Goal: Task Accomplishment & Management: Complete application form

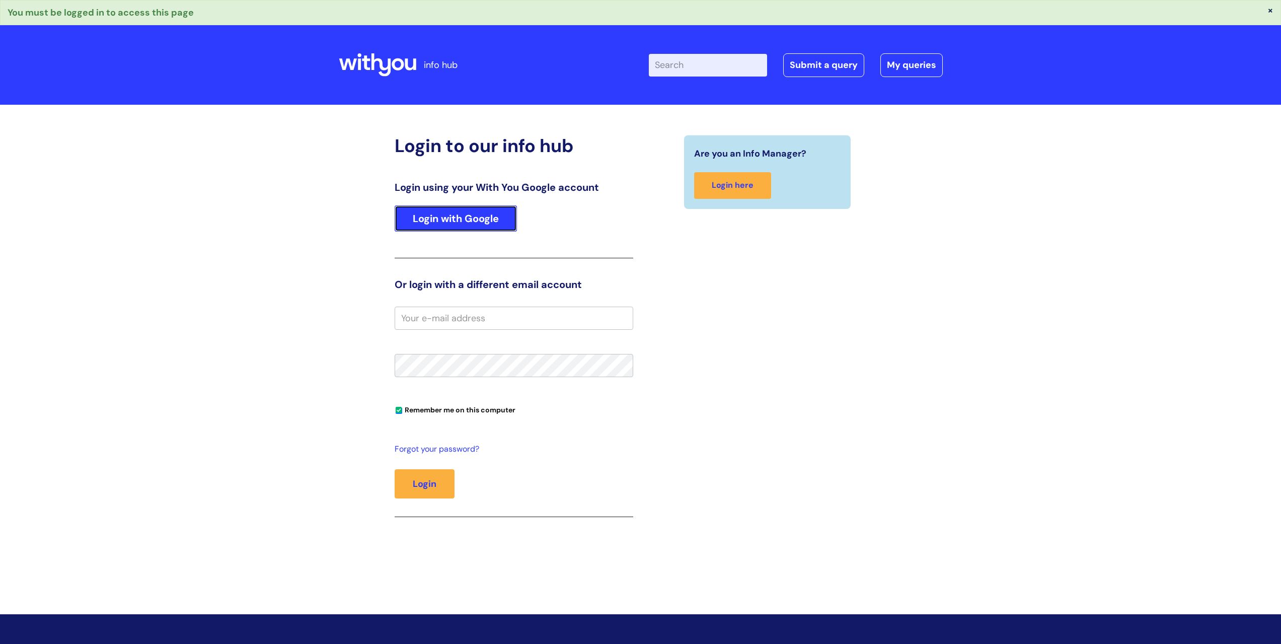
click at [462, 212] on link "Login with Google" at bounding box center [456, 218] width 122 height 26
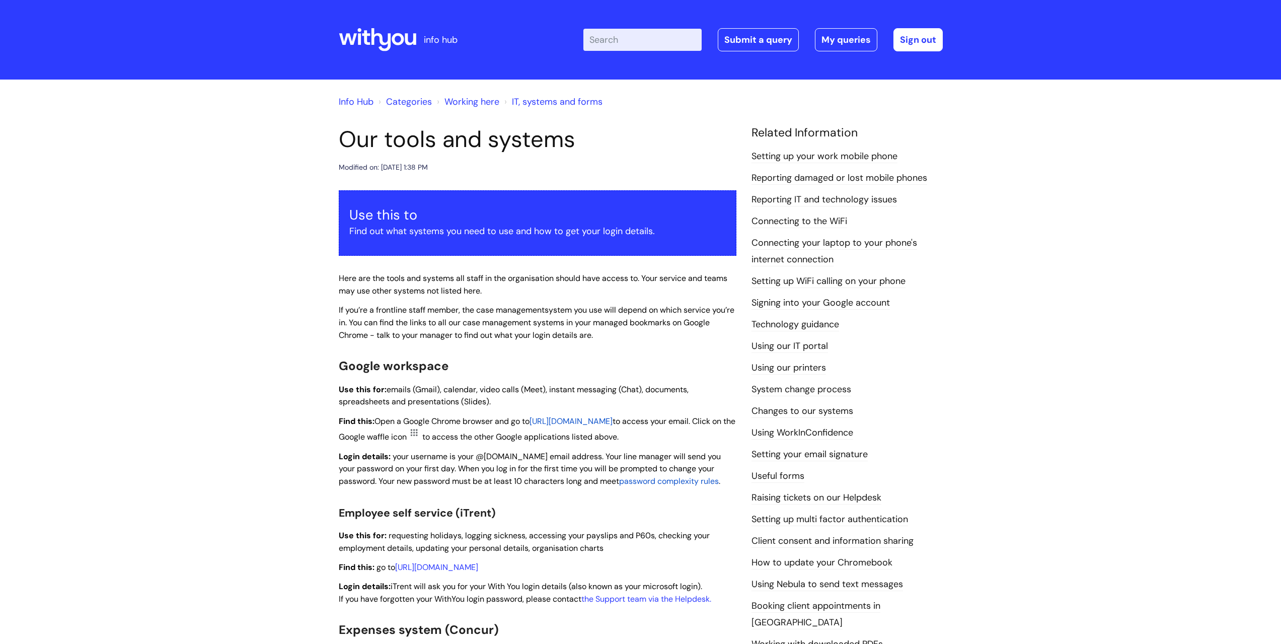
click at [636, 30] on input "Enter your search term here..." at bounding box center [642, 40] width 118 height 22
type input "payment schedule"
click button "Search" at bounding box center [0, 0] width 0 height 0
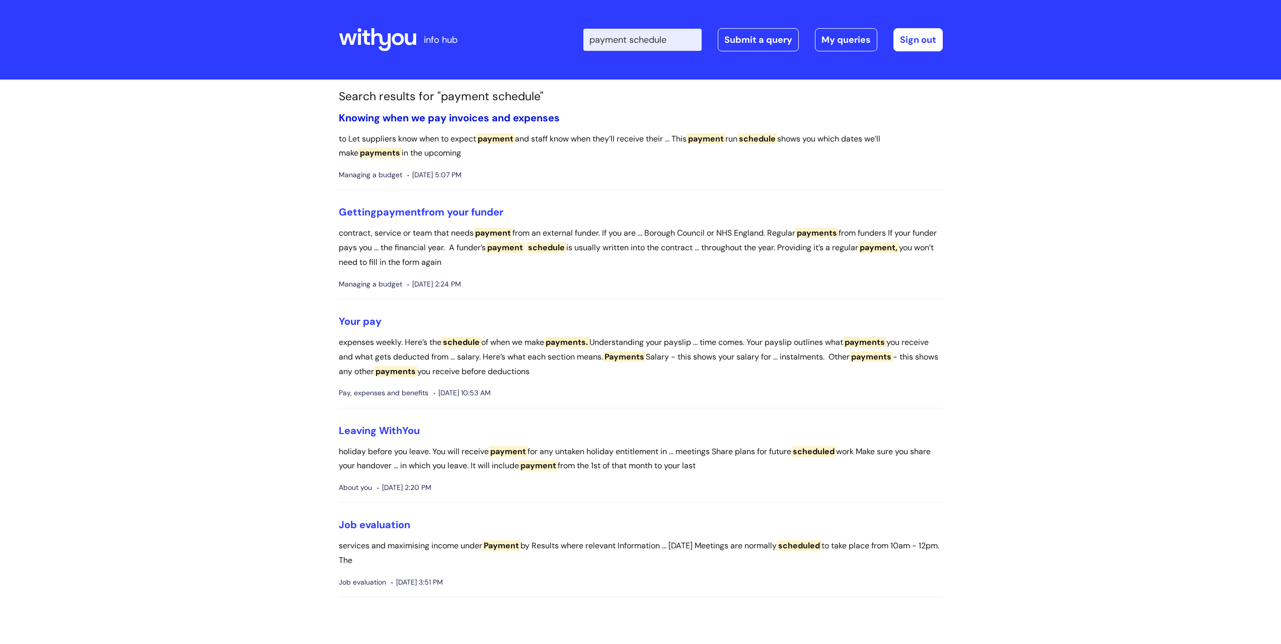
click at [407, 114] on link "Knowing when we pay invoices and expenses" at bounding box center [449, 117] width 221 height 13
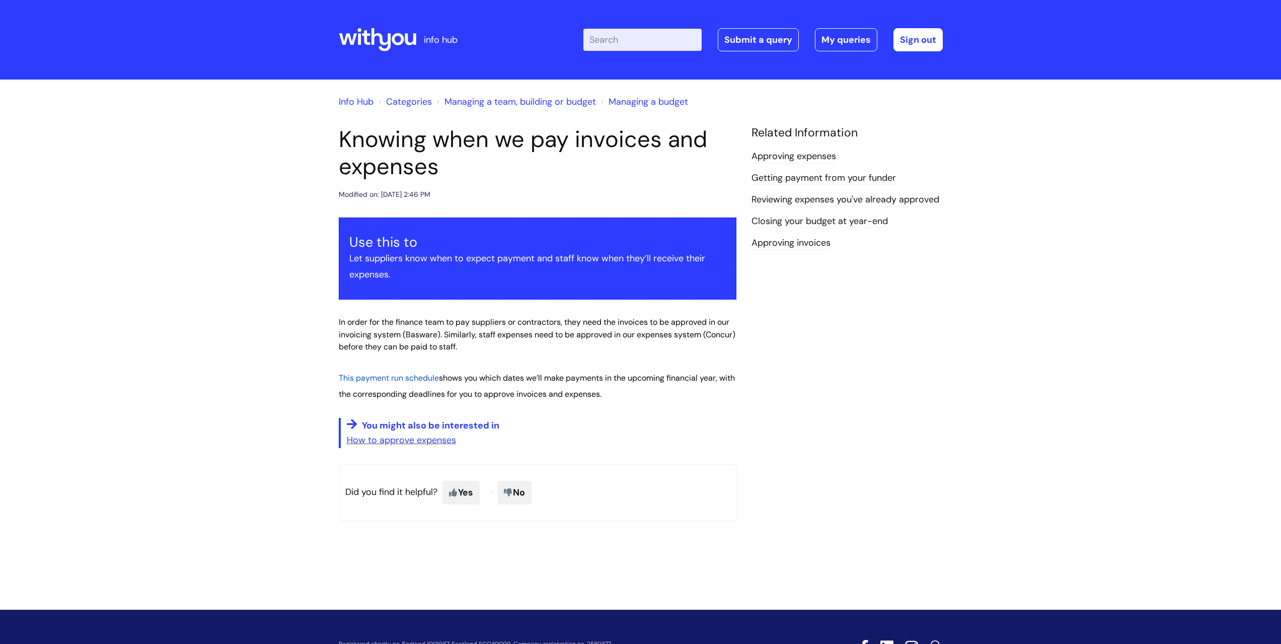
click at [399, 375] on span "This payment run schedule" at bounding box center [389, 377] width 100 height 11
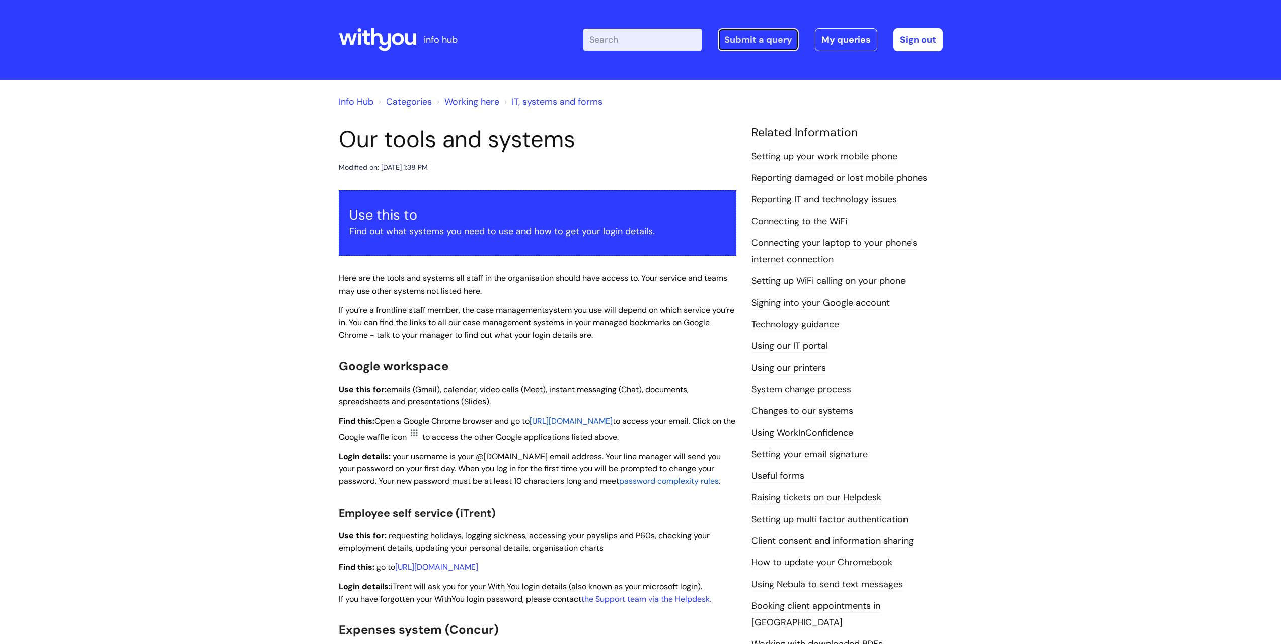
click at [762, 42] on link "Submit a query" at bounding box center [758, 39] width 81 height 23
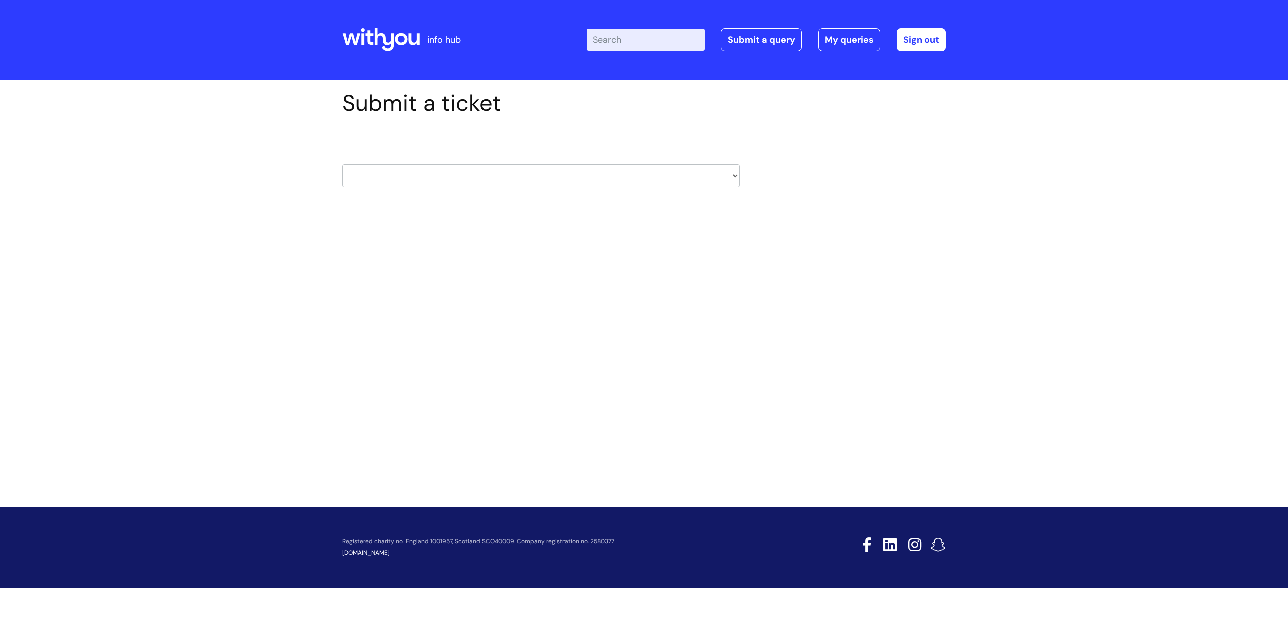
click at [530, 179] on select "HR / People IT and Support Clinical Drug Alerts Finance Accounts Data Support T…" at bounding box center [541, 175] width 398 height 23
select select "property_&_estates"
click at [342, 164] on select "HR / People IT and Support Clinical Drug Alerts Finance Accounts Data Support T…" at bounding box center [541, 175] width 398 height 23
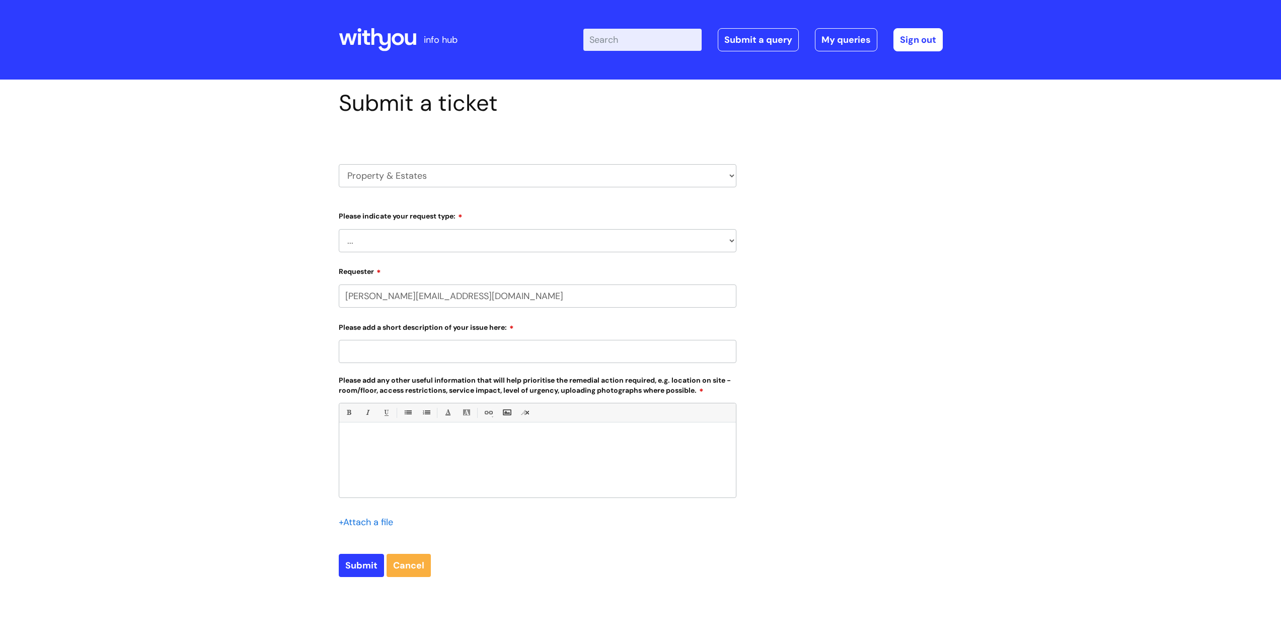
select select "80004157224"
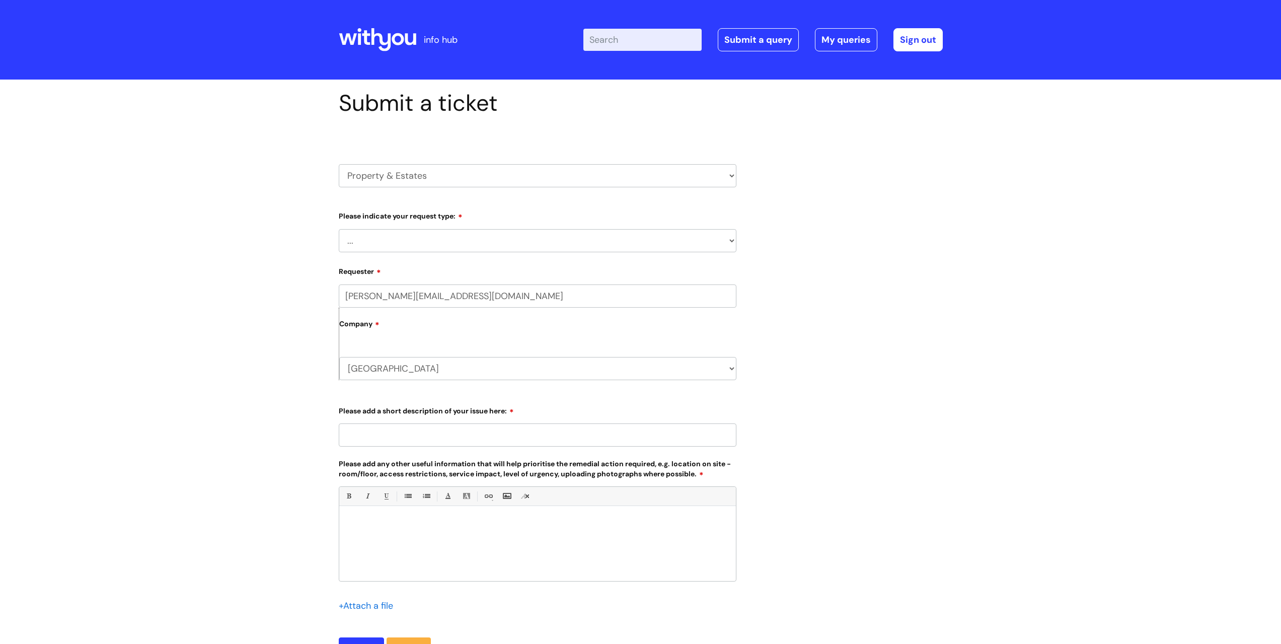
click at [427, 245] on select "... Facilities Support Lease/ Tenancy Agreements Health & Safety and Environmen…" at bounding box center [538, 240] width 398 height 23
select select "Facilities Support"
click at [339, 229] on select "... Facilities Support Lease/ Tenancy Agreements Health & Safety and Environmen…" at bounding box center [538, 240] width 398 height 23
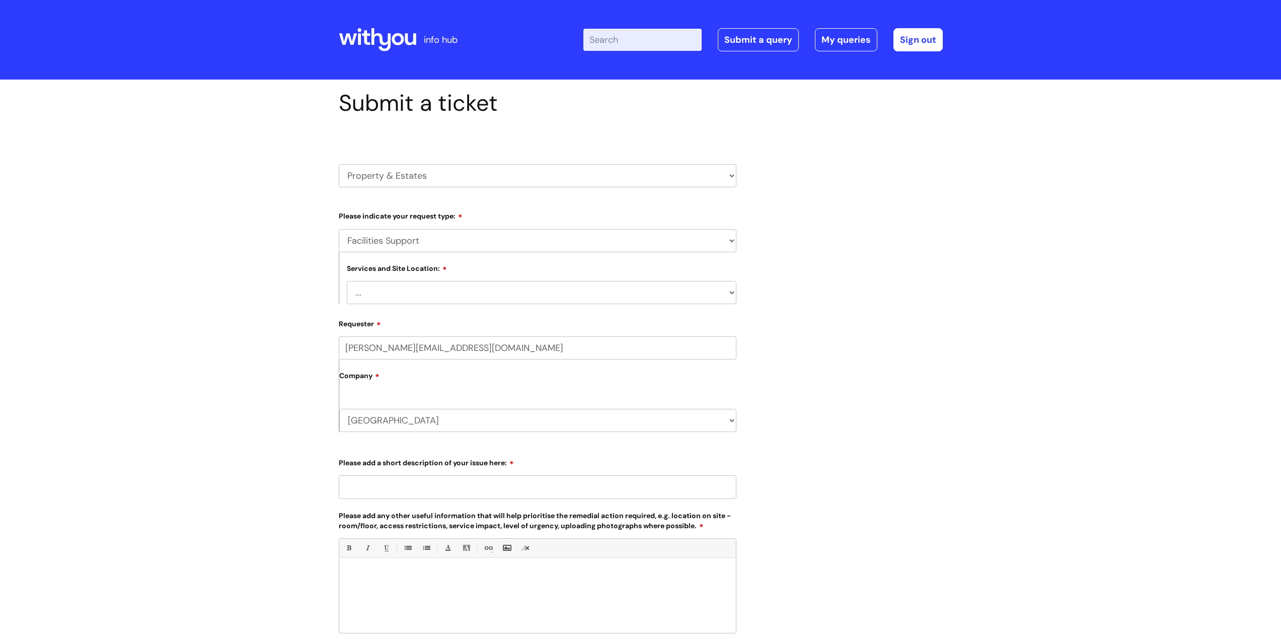
click at [426, 290] on select "... [GEOGRAPHIC_DATA] [GEOGRAPHIC_DATA] [GEOGRAPHIC_DATA] [GEOGRAPHIC_DATA] [GE…" at bounding box center [541, 292] width 389 height 23
select select "Shrewsbury Castlegates"
click at [347, 281] on select "... [GEOGRAPHIC_DATA] [GEOGRAPHIC_DATA] [GEOGRAPHIC_DATA] [GEOGRAPHIC_DATA] [GE…" at bounding box center [541, 292] width 389 height 23
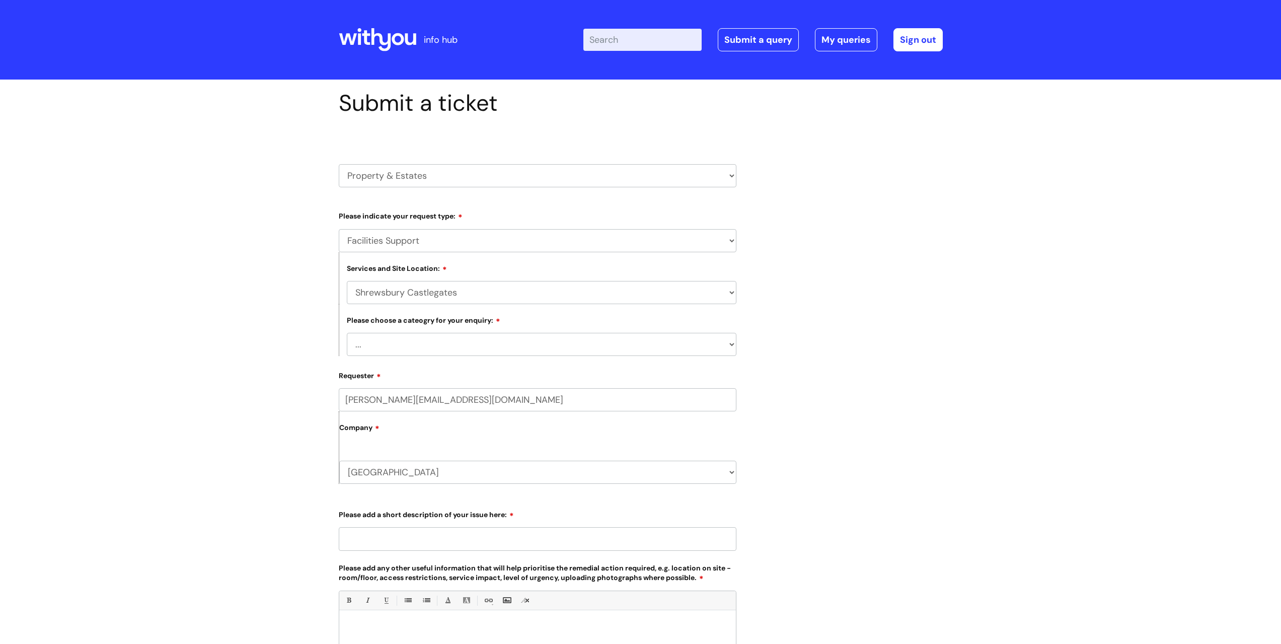
click at [420, 344] on select "... Electrical and Lighting Plumbing and Drainage Heating and Cooling Fixtures,…" at bounding box center [541, 344] width 389 height 23
select select "Other - Please Specify"
click at [347, 333] on select "... Electrical and Lighting Plumbing and Drainage Heating and Cooling Fixtures,…" at bounding box center [541, 344] width 389 height 23
click at [402, 430] on label "Company" at bounding box center [537, 431] width 397 height 23
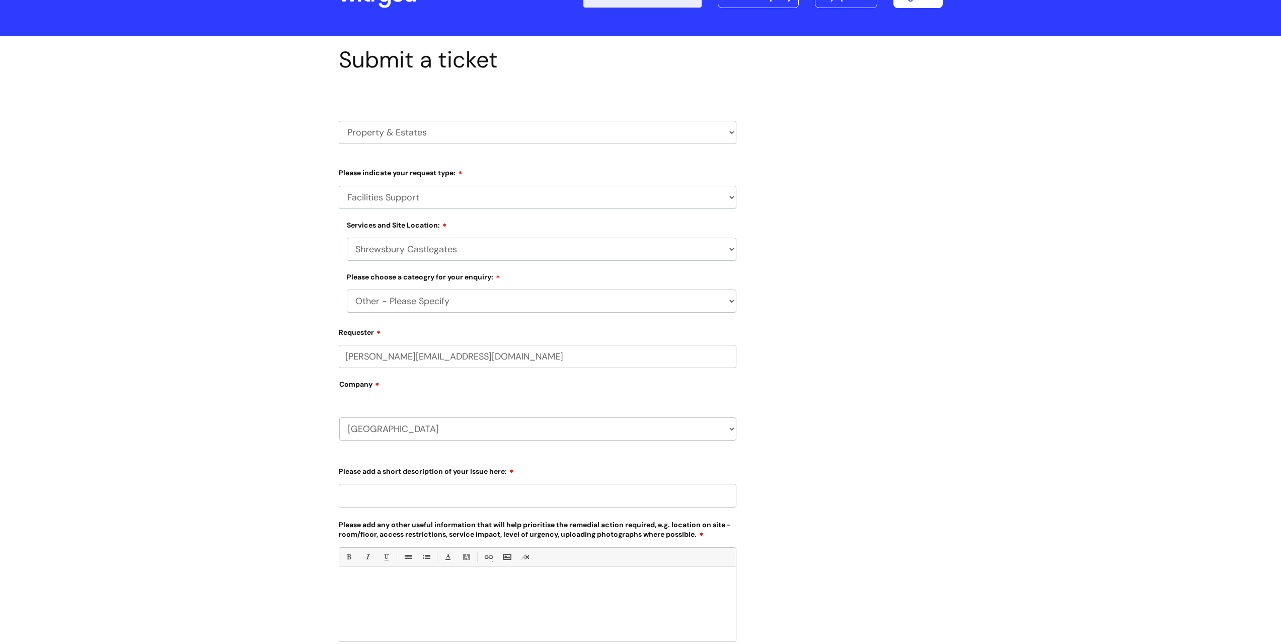
scroll to position [101, 0]
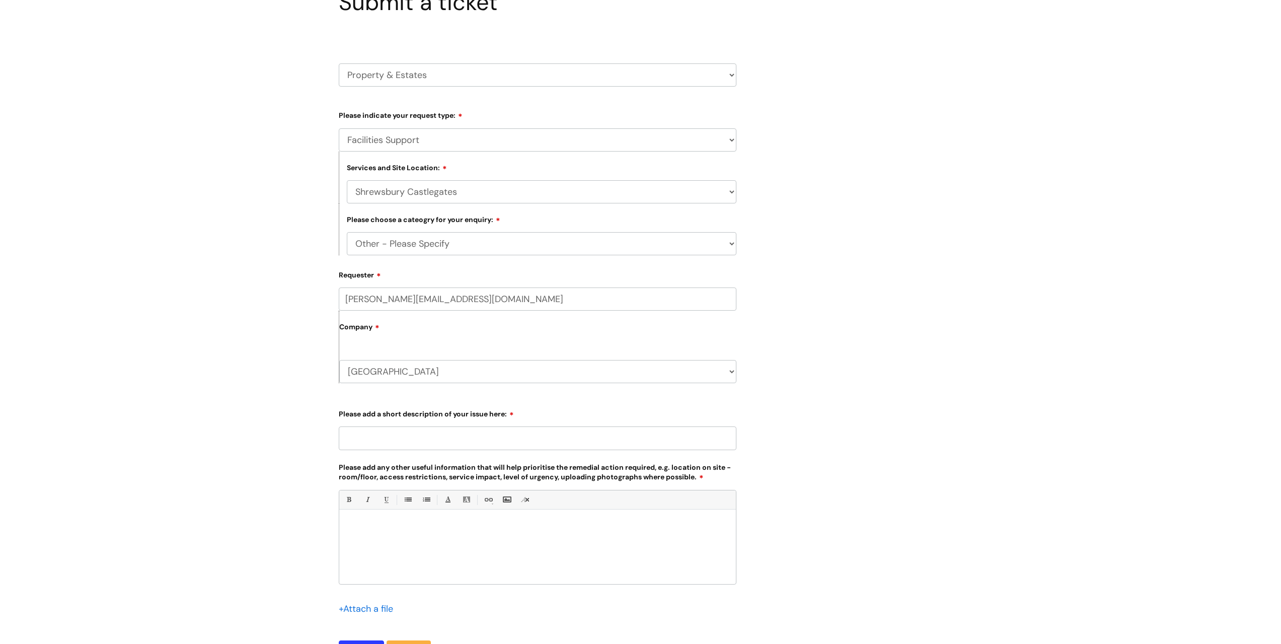
click at [400, 431] on input "Please add a short description of your issue here:" at bounding box center [538, 437] width 398 height 23
type input "Leak when raining"
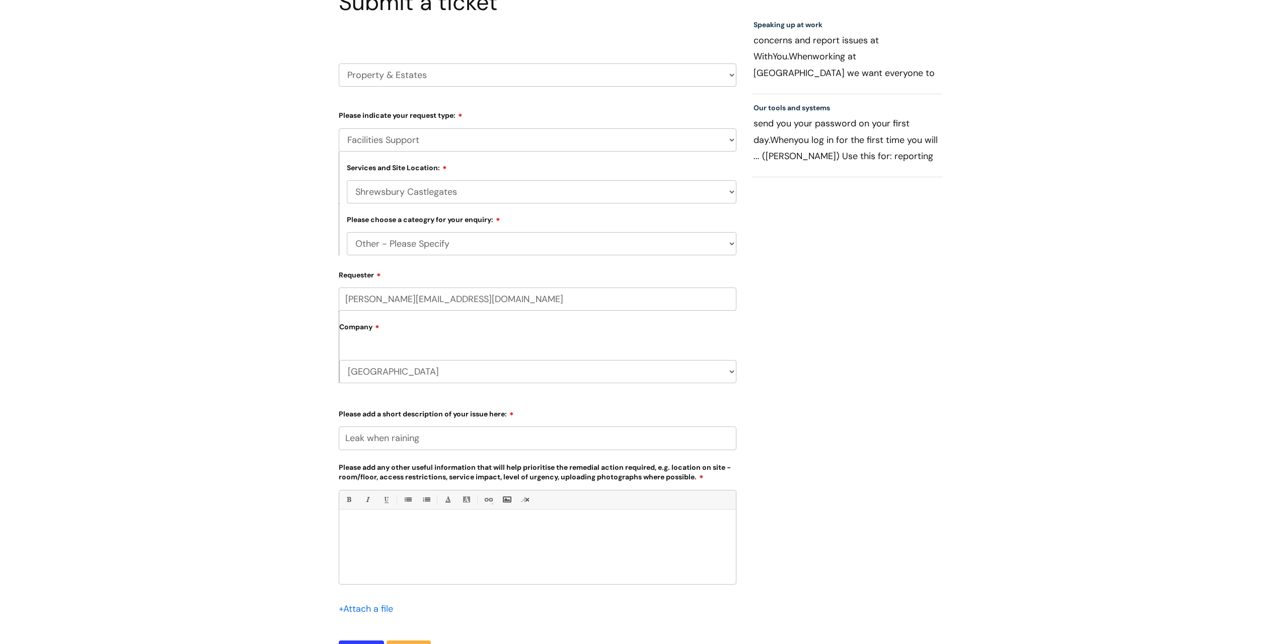
click at [388, 566] on div at bounding box center [537, 548] width 397 height 69
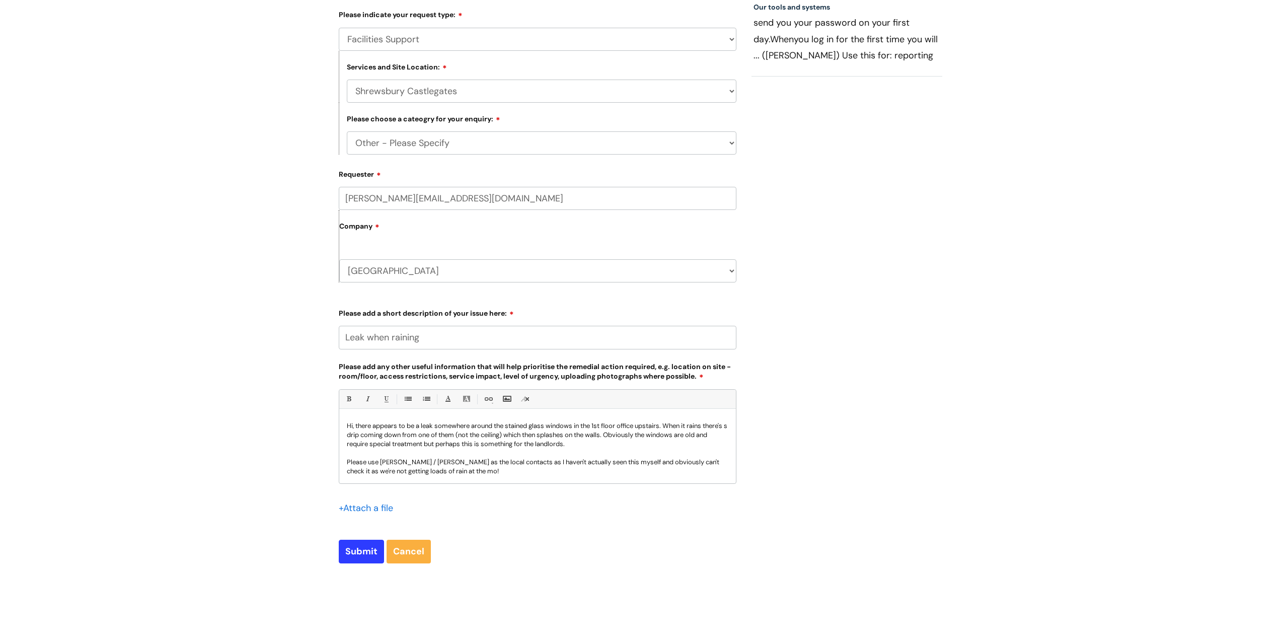
scroll to position [27, 0]
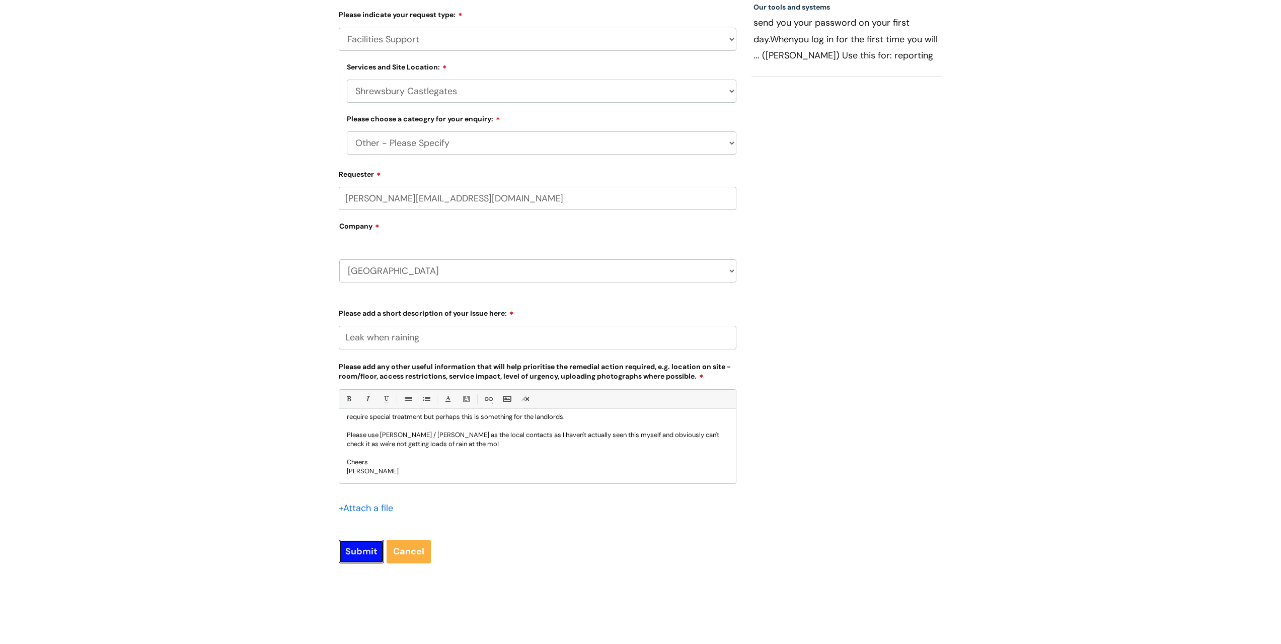
click at [362, 556] on input "Submit" at bounding box center [361, 550] width 45 height 23
type input "Please Wait..."
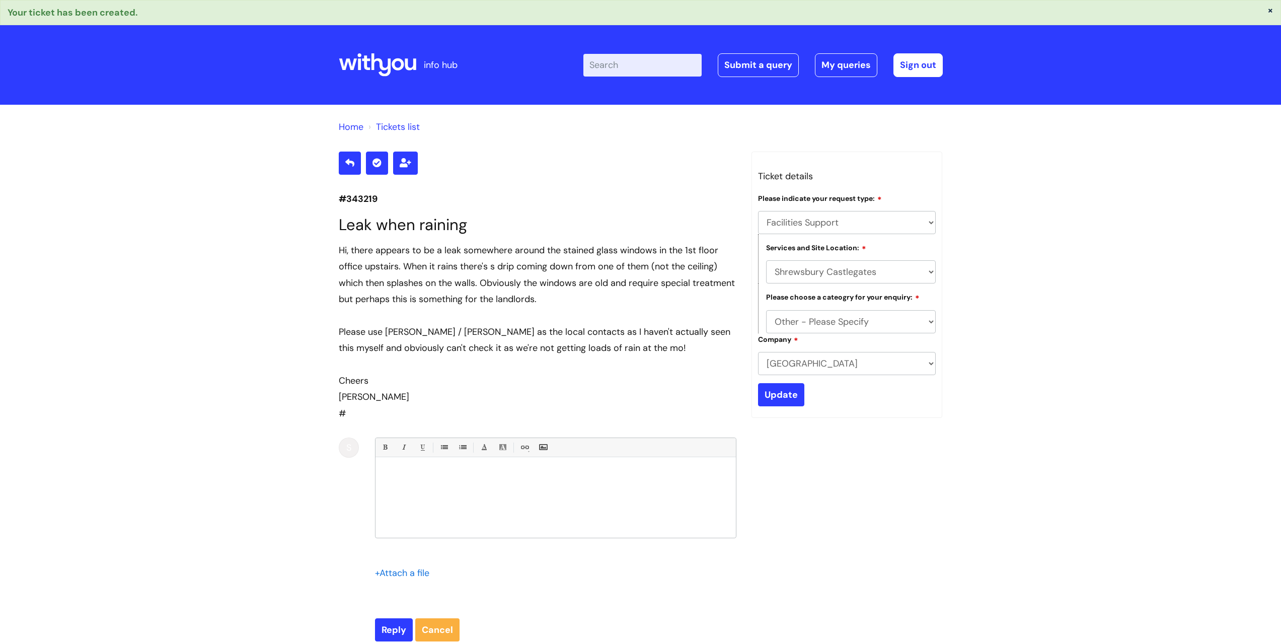
select select "Facilities Support"
select select "Shrewsbury Castlegates"
select select "Other - Please Specify"
click at [343, 324] on div "Please use [PERSON_NAME] / [PERSON_NAME] as the local contacts as I haven't act…" at bounding box center [538, 340] width 398 height 33
